Goal: Check status: Check status

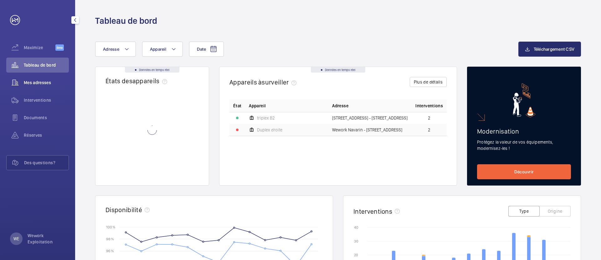
click at [41, 84] on span "Mes adresses" at bounding box center [46, 83] width 45 height 6
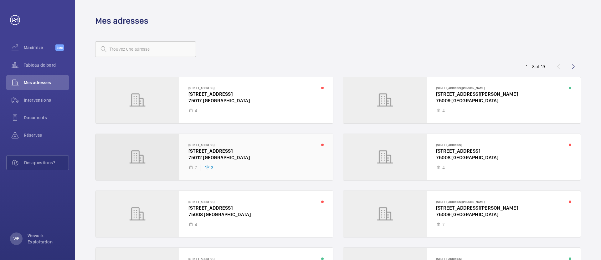
click at [268, 164] on div at bounding box center [214, 157] width 238 height 46
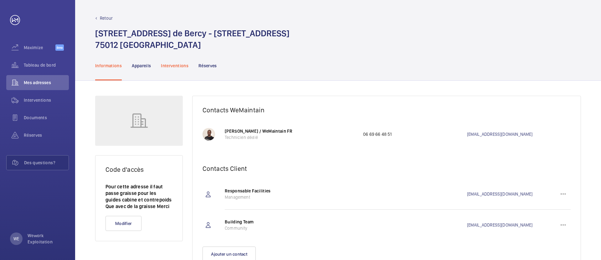
click at [179, 67] on p "Interventions" at bounding box center [175, 66] width 28 height 6
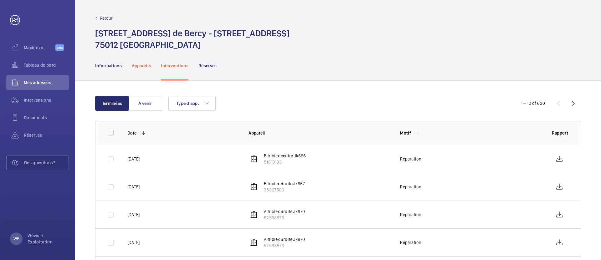
click at [132, 64] on p "Appareils" at bounding box center [141, 66] width 19 height 6
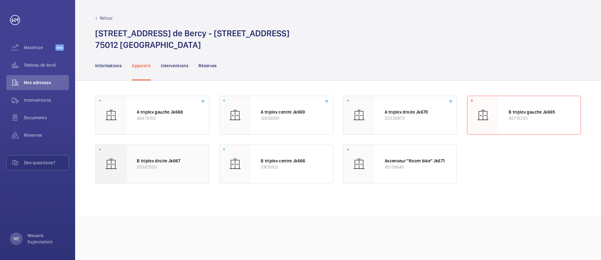
click at [183, 168] on p "35367500" at bounding box center [168, 167] width 62 height 6
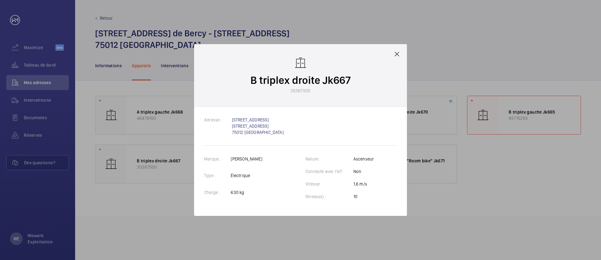
click at [401, 229] on div at bounding box center [300, 130] width 601 height 260
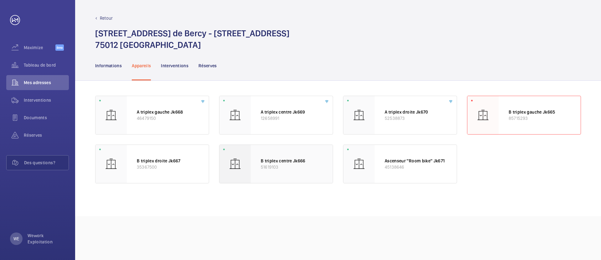
click at [268, 165] on p "51619103" at bounding box center [292, 167] width 62 height 6
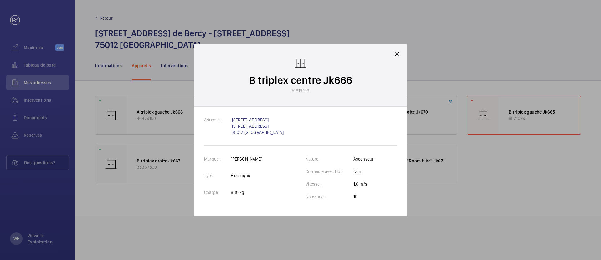
drag, startPoint x: 253, startPoint y: 228, endPoint x: 262, endPoint y: 218, distance: 13.3
click at [253, 228] on div at bounding box center [300, 130] width 601 height 260
